Goal: Navigation & Orientation: Find specific page/section

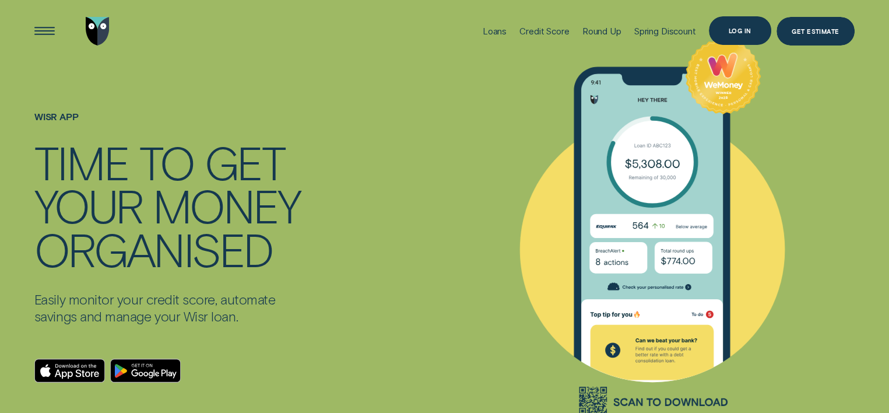
click at [725, 29] on div "Log in" at bounding box center [740, 30] width 62 height 28
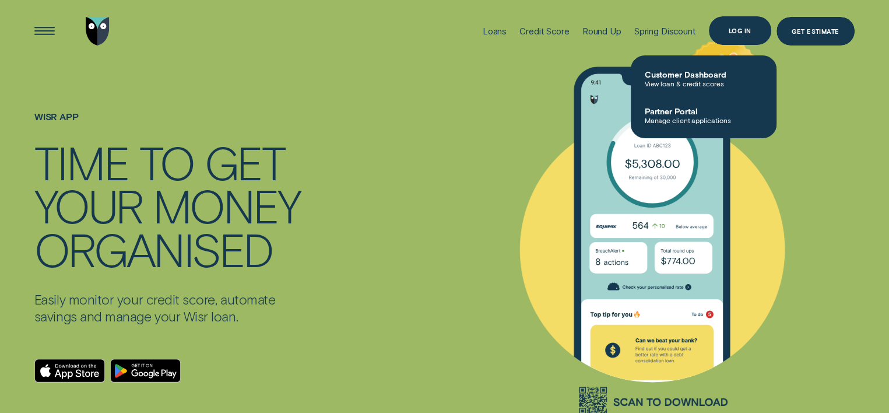
click at [725, 29] on div "Log in" at bounding box center [740, 30] width 62 height 28
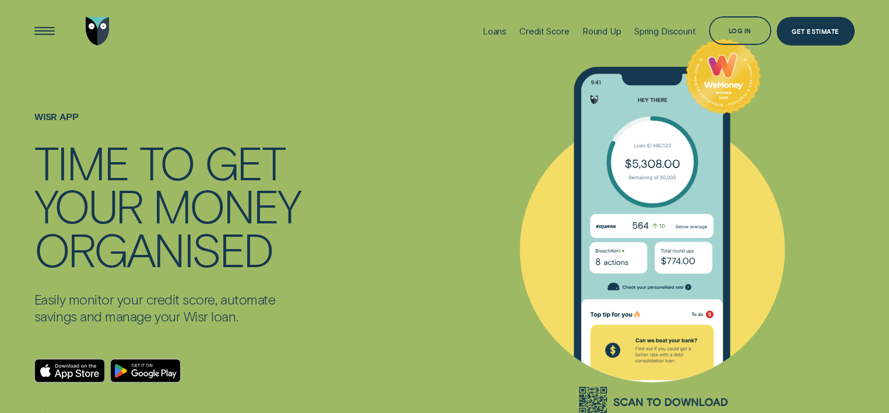
click at [840, 262] on div "Wisr App - WeMoney - no experian" at bounding box center [652, 225] width 405 height 416
click at [742, 31] on div "Log in" at bounding box center [740, 31] width 23 height 5
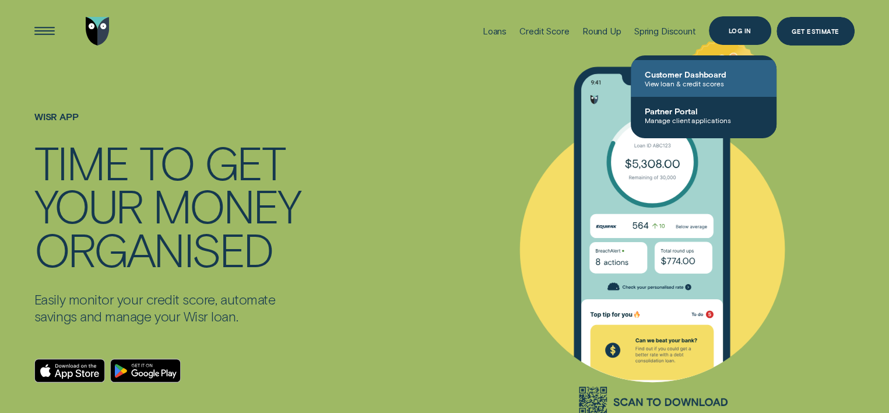
click at [702, 76] on span "Customer Dashboard" at bounding box center [704, 74] width 118 height 10
